Goal: Navigation & Orientation: Find specific page/section

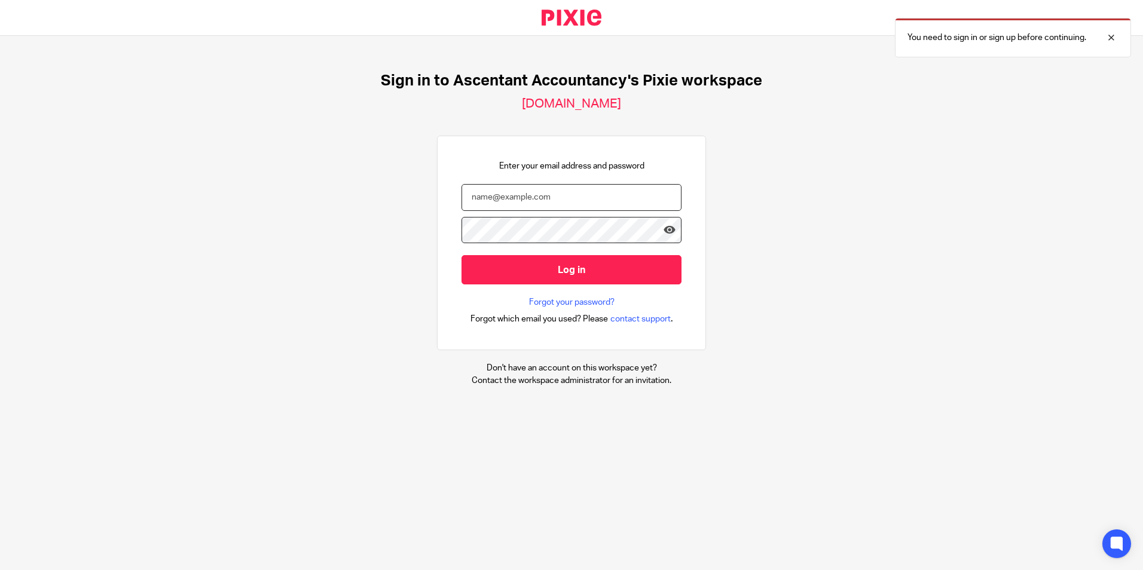
click at [473, 209] on input "email" at bounding box center [571, 197] width 220 height 27
type input "P"
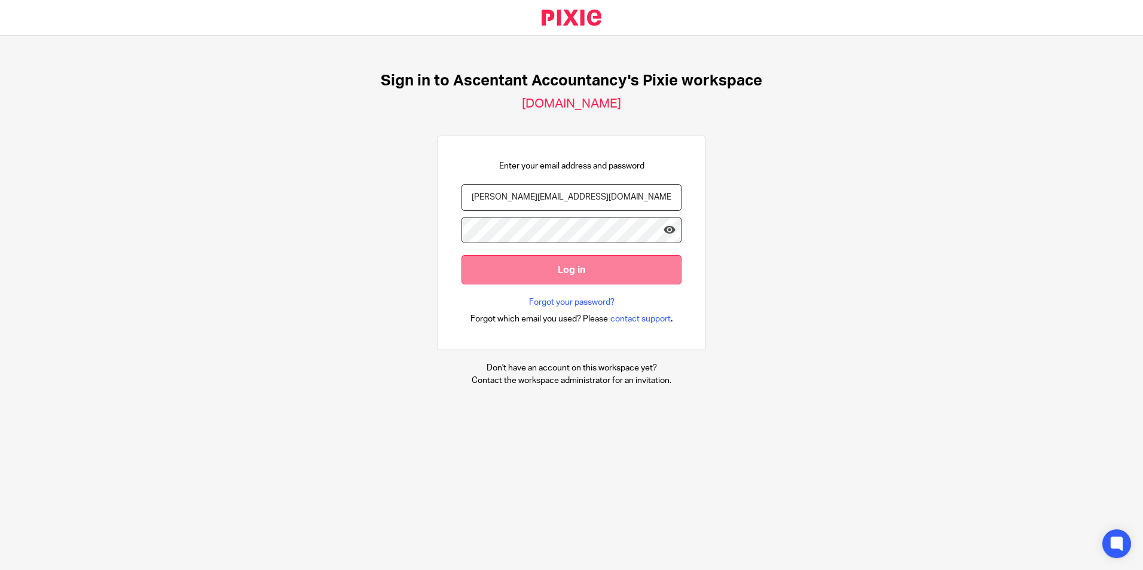
type input "[PERSON_NAME][EMAIL_ADDRESS][DOMAIN_NAME]"
click at [513, 265] on input "Log in" at bounding box center [571, 269] width 220 height 29
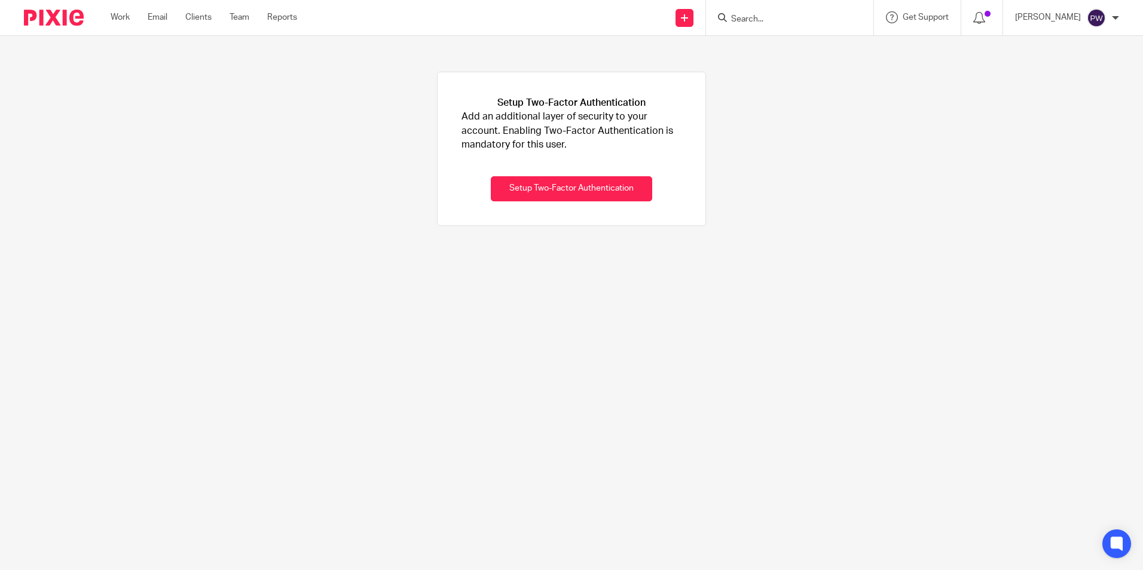
click at [243, 11] on div "Work Email Clients Team Reports Work Email Clients Team Reports Settings" at bounding box center [207, 17] width 216 height 35
click at [244, 19] on link "Team" at bounding box center [240, 17] width 20 height 12
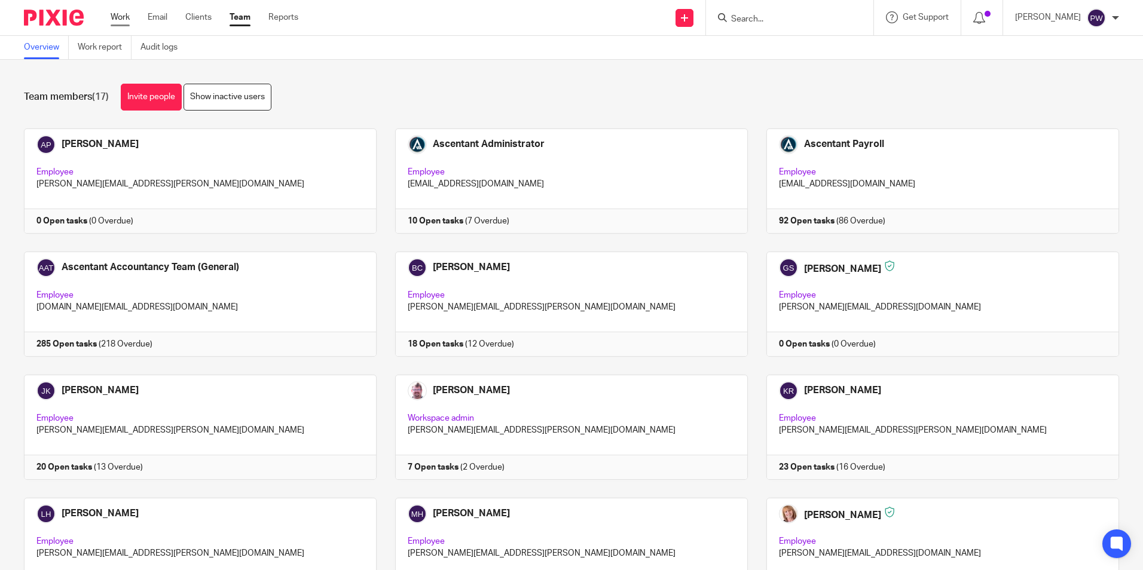
click at [118, 19] on link "Work" at bounding box center [120, 17] width 19 height 12
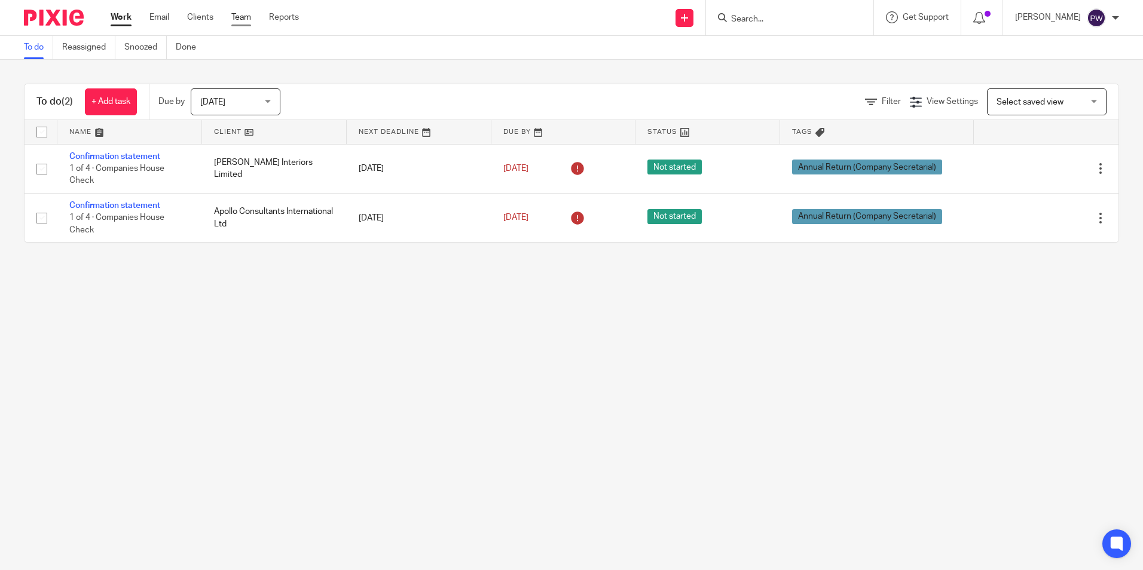
click at [238, 18] on link "Team" at bounding box center [241, 17] width 20 height 12
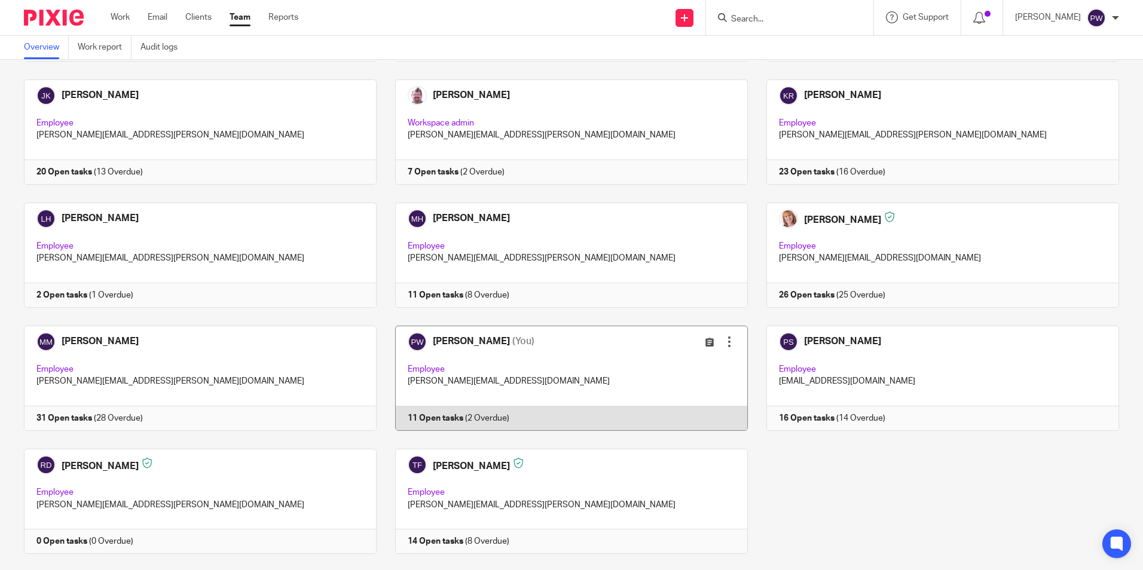
scroll to position [299, 0]
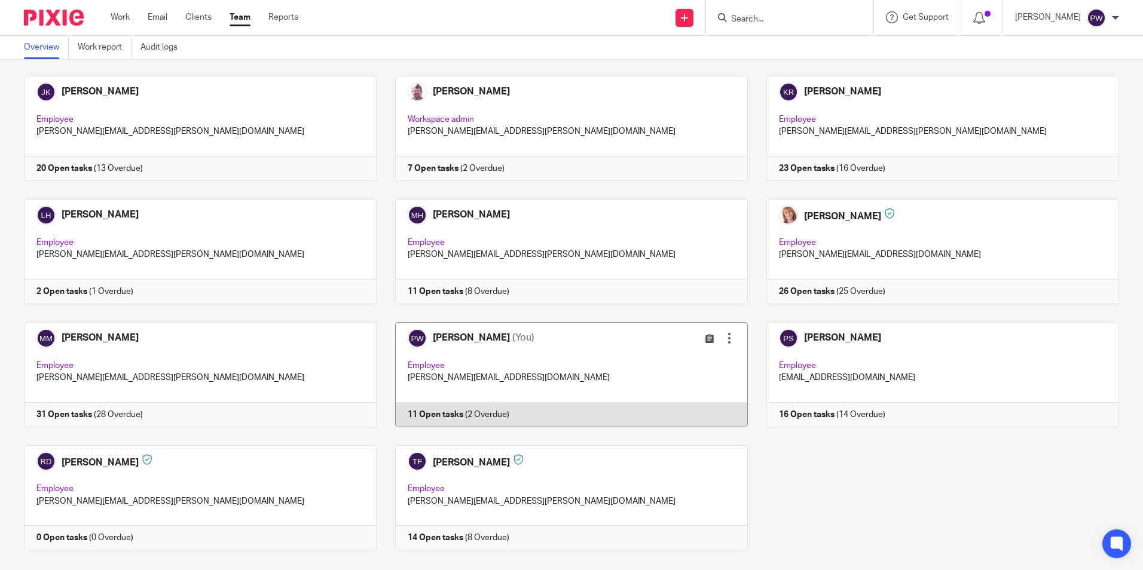
click at [459, 360] on link at bounding box center [562, 374] width 371 height 105
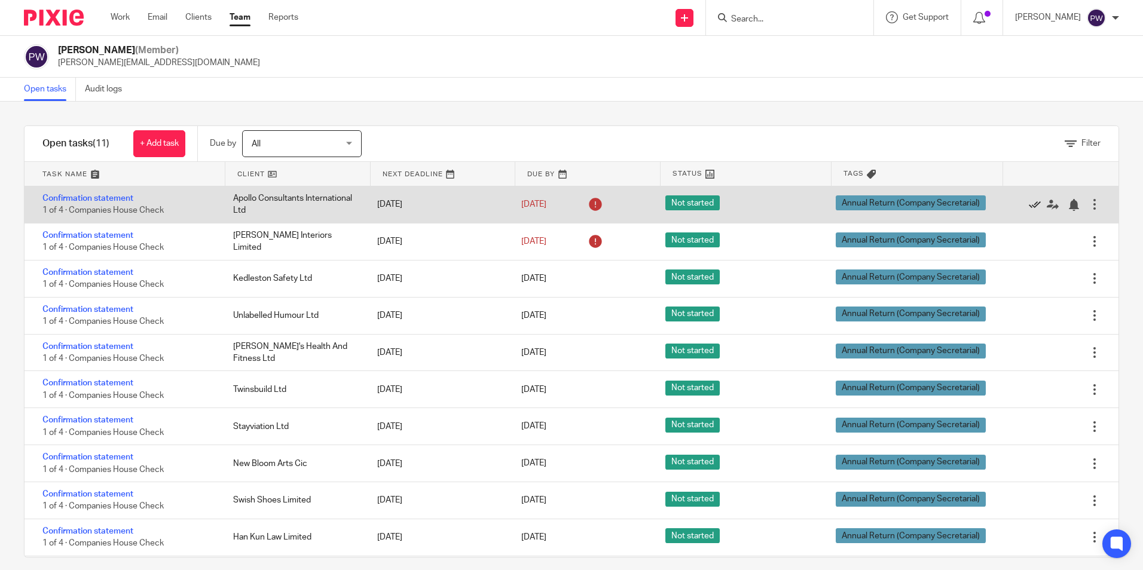
click at [1029, 202] on icon at bounding box center [1035, 205] width 12 height 12
click at [1029, 204] on icon at bounding box center [1035, 205] width 12 height 12
